Goal: Task Accomplishment & Management: Manage account settings

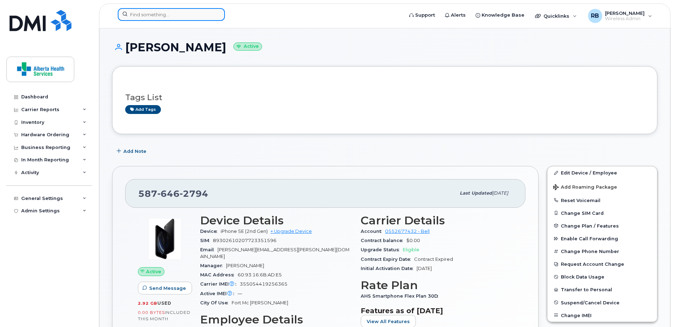
drag, startPoint x: 0, startPoint y: 0, endPoint x: 158, endPoint y: 13, distance: 158.7
click at [158, 13] on input at bounding box center [171, 14] width 107 height 13
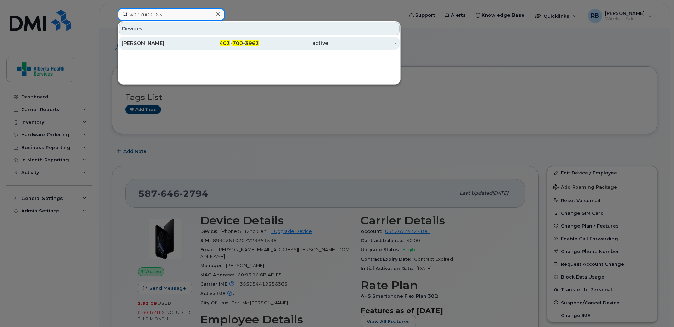
type input "4037003963"
click at [275, 45] on div "active" at bounding box center [293, 43] width 69 height 7
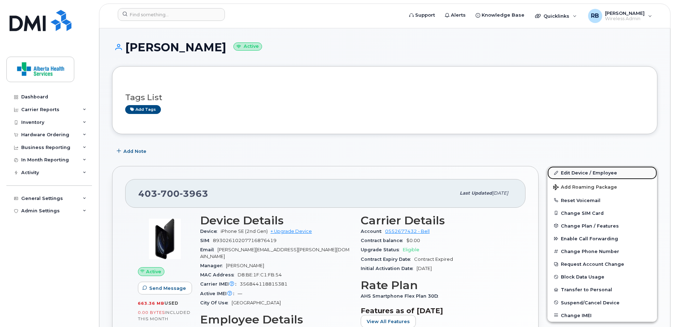
click at [587, 168] on link "Edit Device / Employee" at bounding box center [603, 172] width 110 height 13
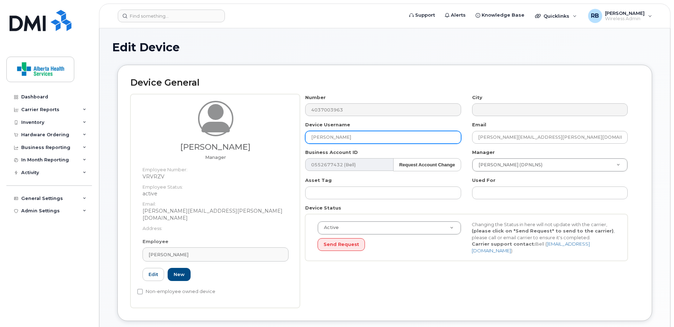
drag, startPoint x: 412, startPoint y: 140, endPoint x: 199, endPoint y: 134, distance: 213.4
click at [207, 137] on div "Sharon Dowdall Manager Employee Number: VRVRZV Employee Status: active Email: S…" at bounding box center [385, 201] width 509 height 214
paste input "[PERSON_NAME][EMAIL_ADDRESS][PERSON_NAME][DOMAIN_NAME]"
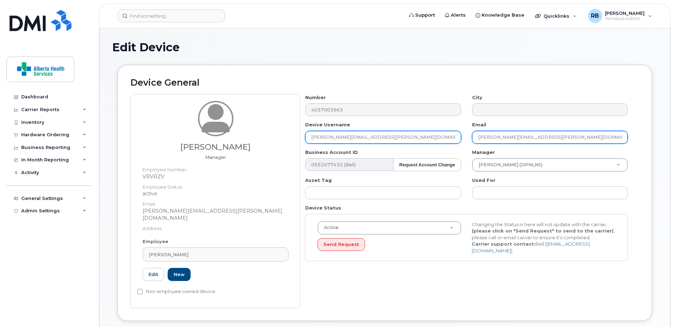
type input "[PERSON_NAME][EMAIL_ADDRESS][PERSON_NAME][DOMAIN_NAME]"
drag, startPoint x: 602, startPoint y: 142, endPoint x: 238, endPoint y: 125, distance: 364.7
click at [238, 125] on div "Sharon Dowdall Manager Employee Number: VRVRZV Employee Status: active Email: S…" at bounding box center [385, 201] width 509 height 214
paste input "Kandice.Simser"
type input "[PERSON_NAME][EMAIL_ADDRESS][PERSON_NAME][DOMAIN_NAME]"
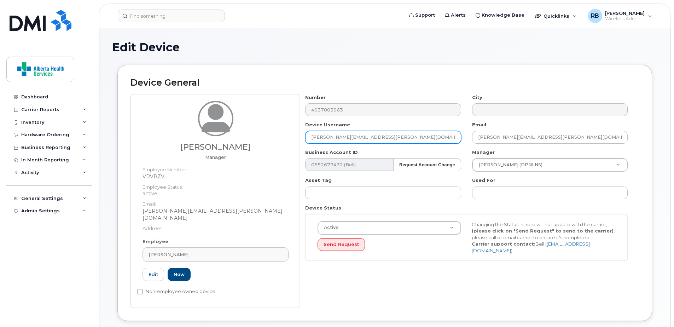
drag, startPoint x: 426, startPoint y: 133, endPoint x: 161, endPoint y: 114, distance: 265.7
click at [161, 114] on div "Sharon Dowdall Manager Employee Number: VRVRZV Employee Status: active Email: S…" at bounding box center [385, 201] width 509 height 214
paste input "Simser"
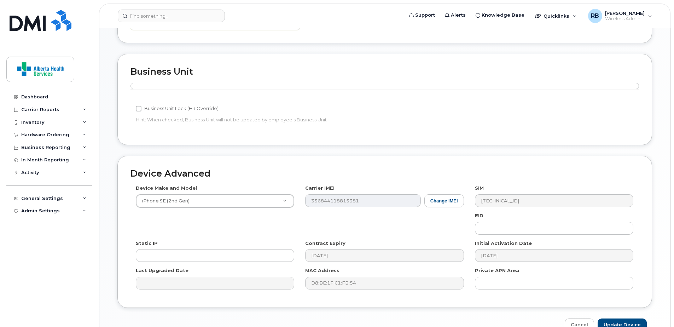
scroll to position [311, 0]
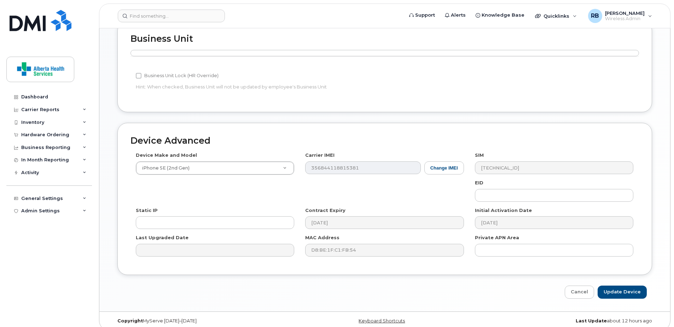
type input "[PERSON_NAME]"
click at [634, 292] on div "Edit Device Device General Sharon Dowdall Manager Employee Number: VRVRZV Emplo…" at bounding box center [384, 15] width 571 height 594
click at [633, 288] on input "Update Device" at bounding box center [622, 291] width 49 height 13
type input "Saving..."
